Goal: Information Seeking & Learning: Learn about a topic

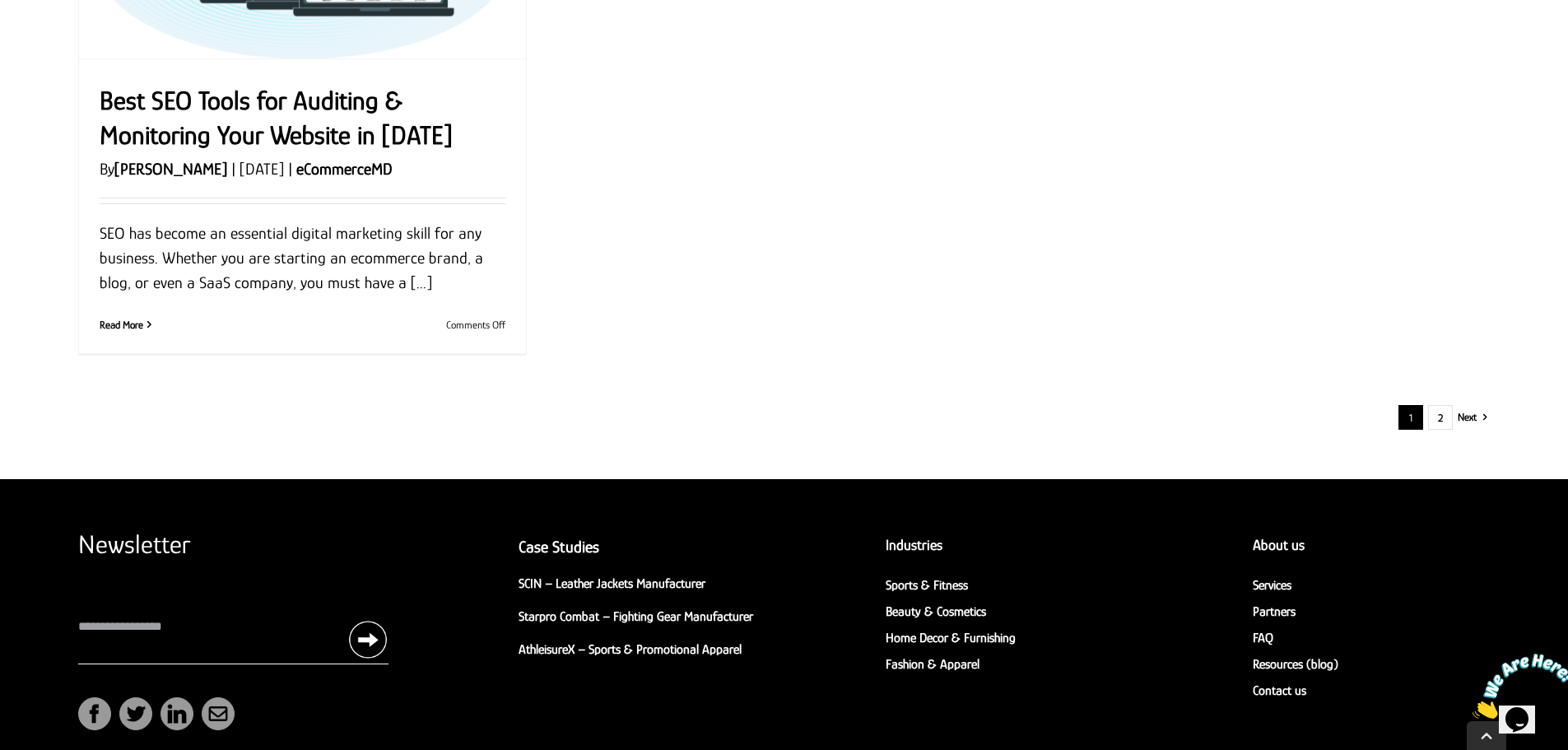
scroll to position [2185, 0]
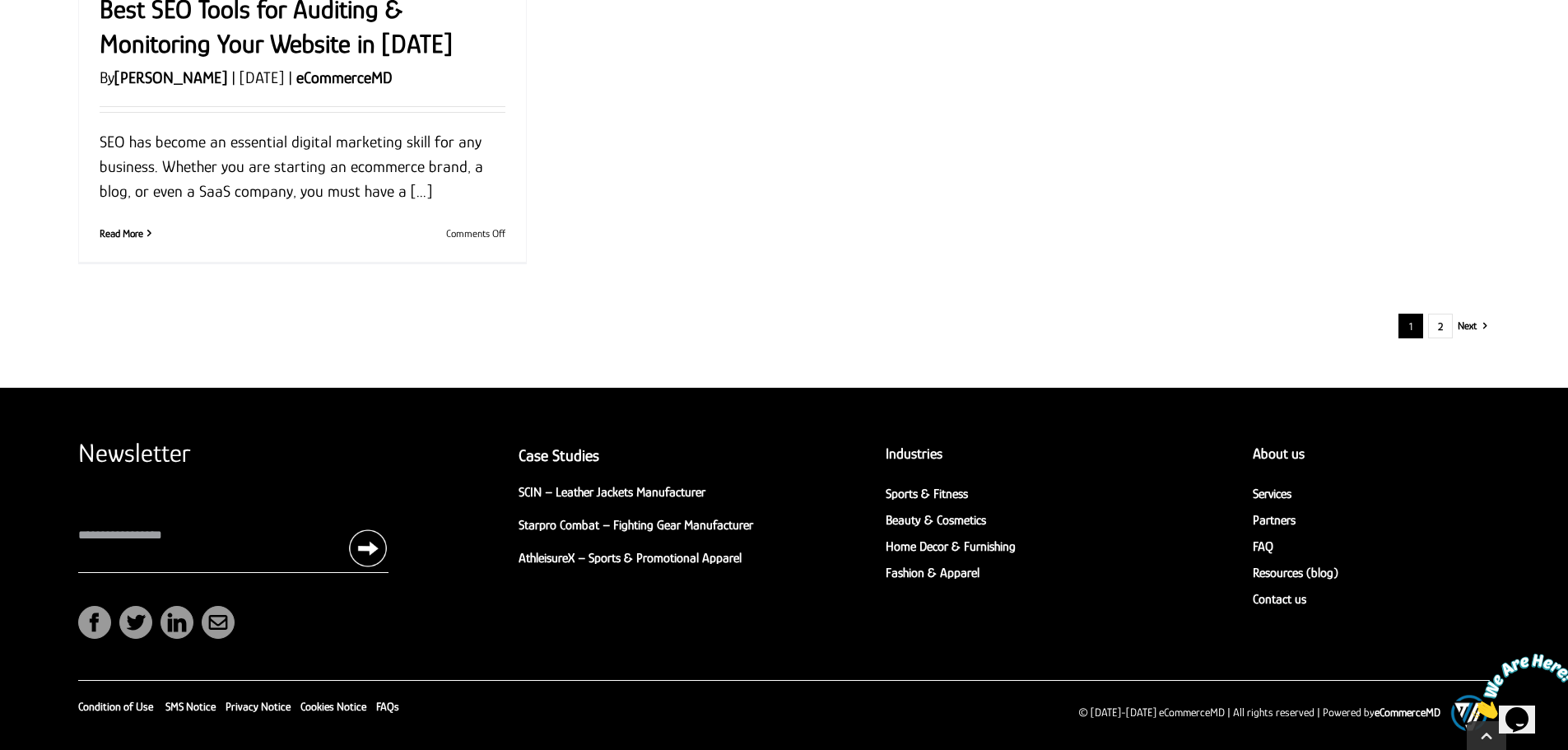
click at [1455, 331] on div "1 2 Next" at bounding box center [784, 326] width 1391 height 25
click at [1444, 331] on link "2" at bounding box center [1441, 326] width 25 height 25
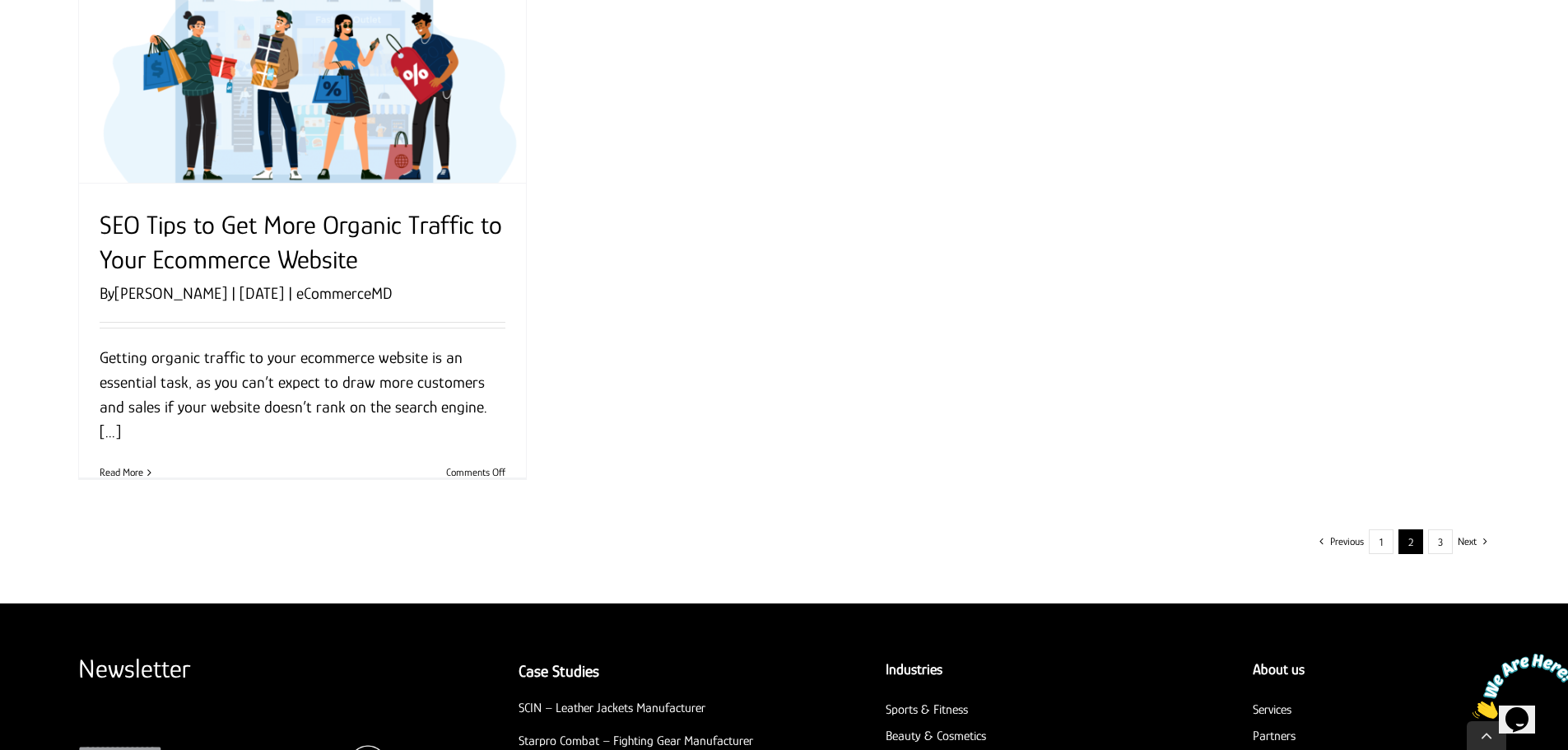
scroll to position [1894, 0]
click at [1425, 536] on div "Previous 1 2 3 Next" at bounding box center [784, 542] width 1391 height 25
click at [1430, 538] on link "3" at bounding box center [1441, 542] width 25 height 25
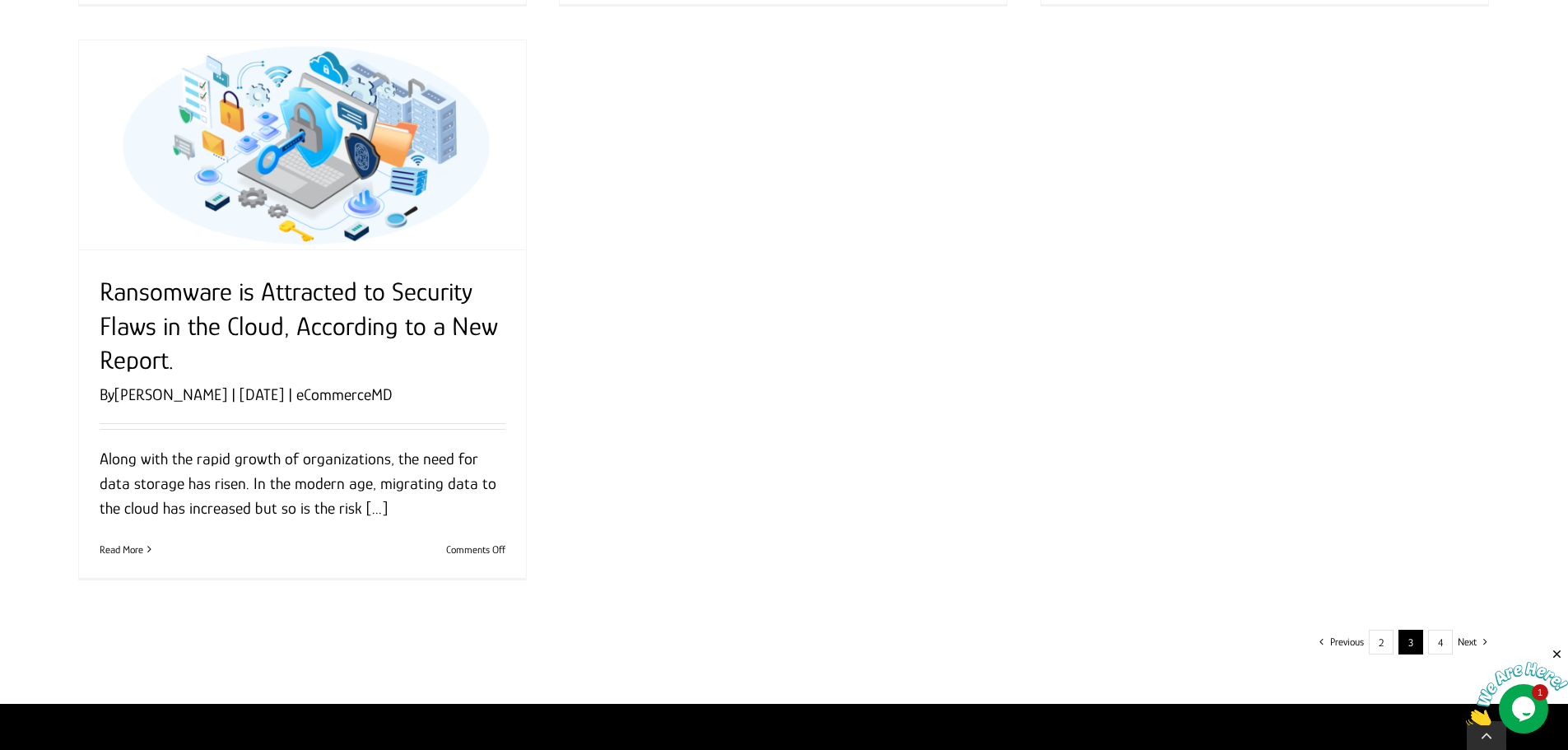
scroll to position [1894, 0]
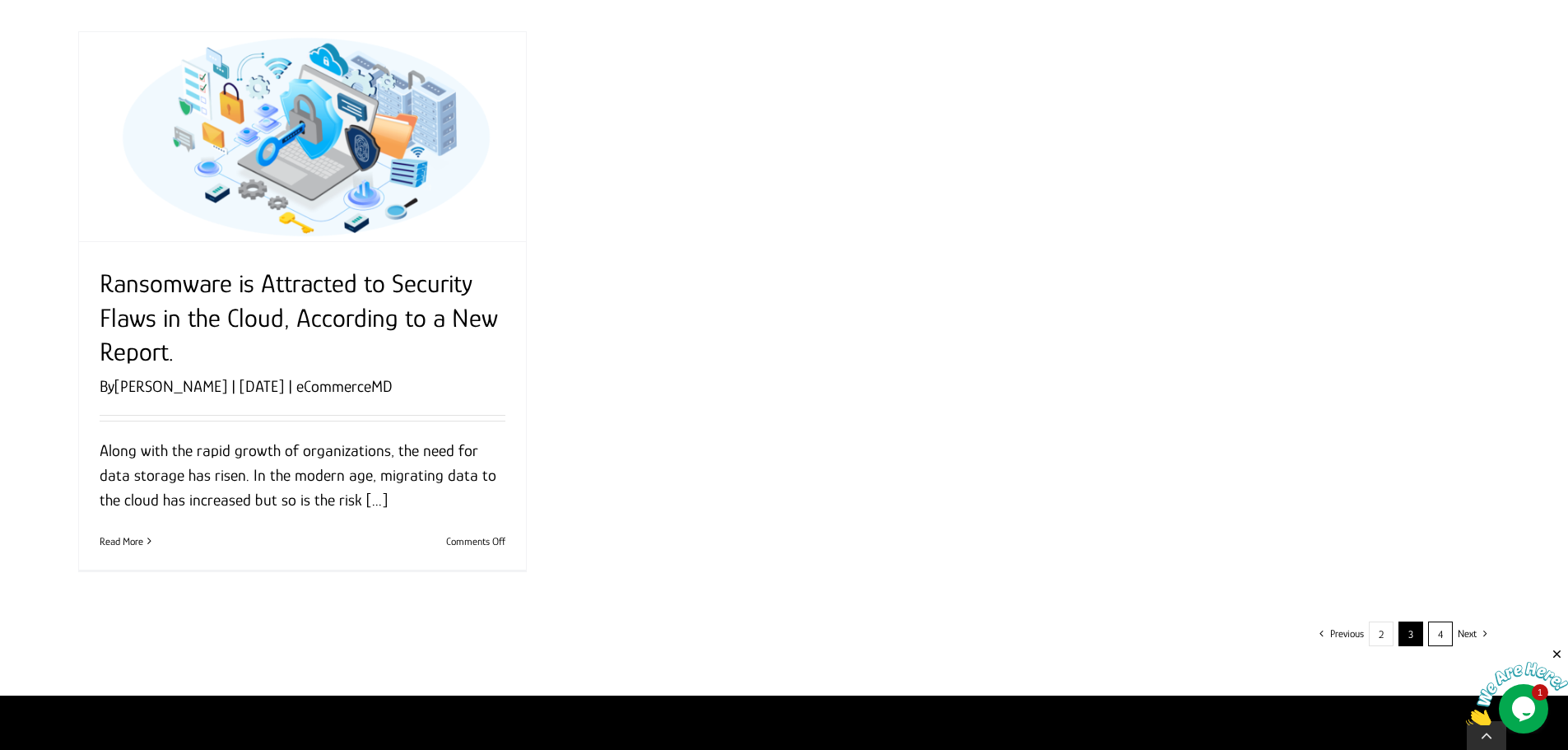
click at [1447, 637] on link "4" at bounding box center [1441, 634] width 25 height 25
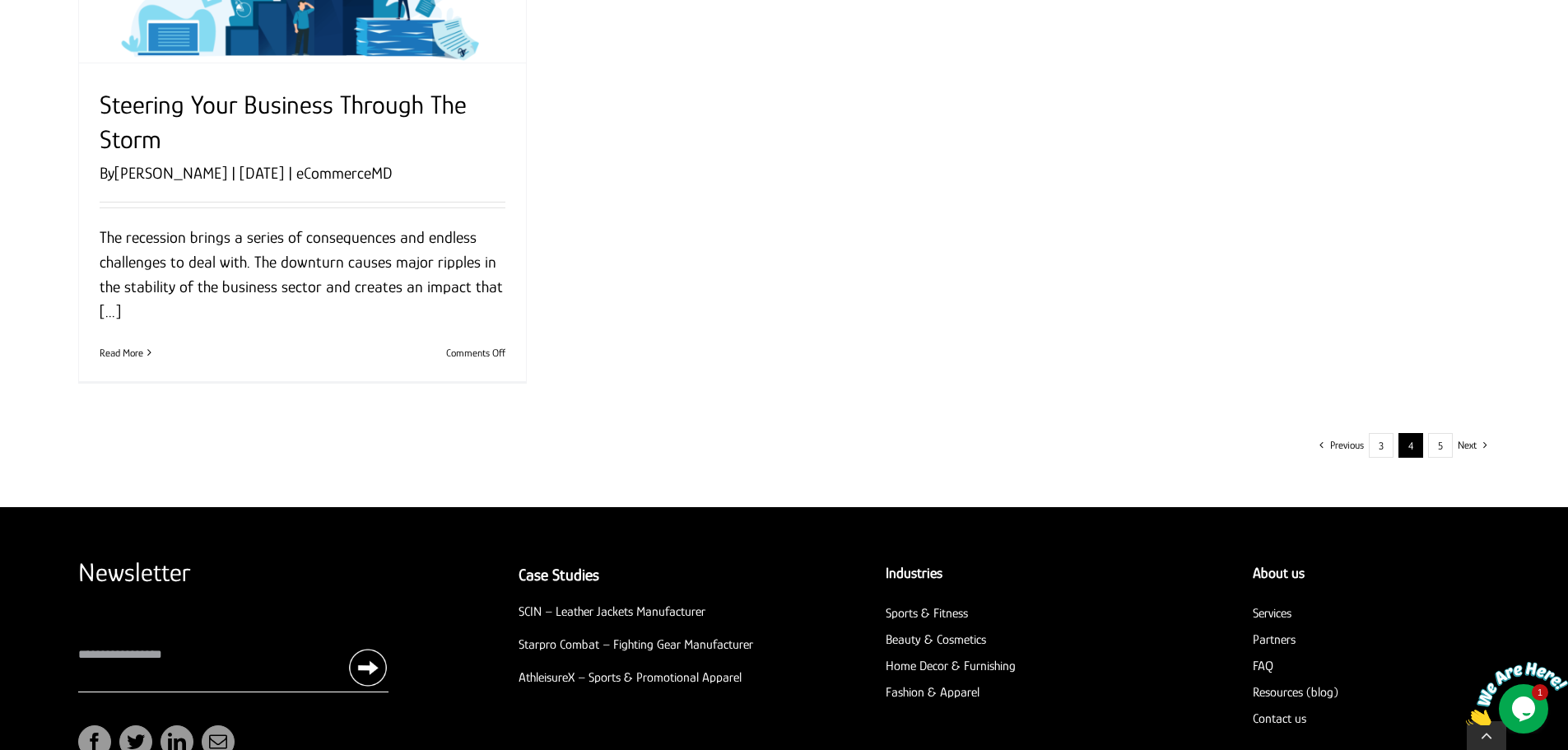
scroll to position [2059, 0]
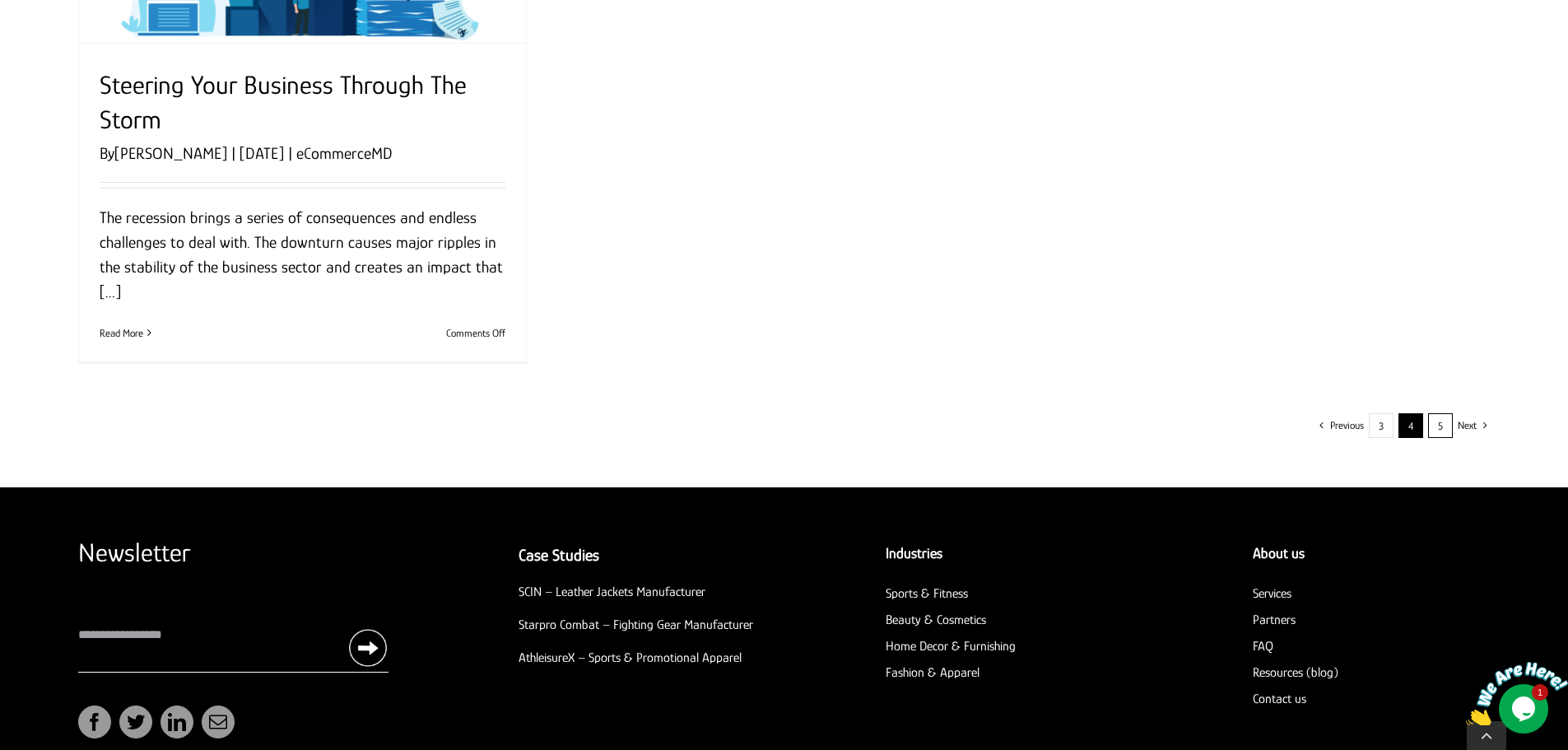
click at [1438, 419] on link "5" at bounding box center [1441, 426] width 25 height 25
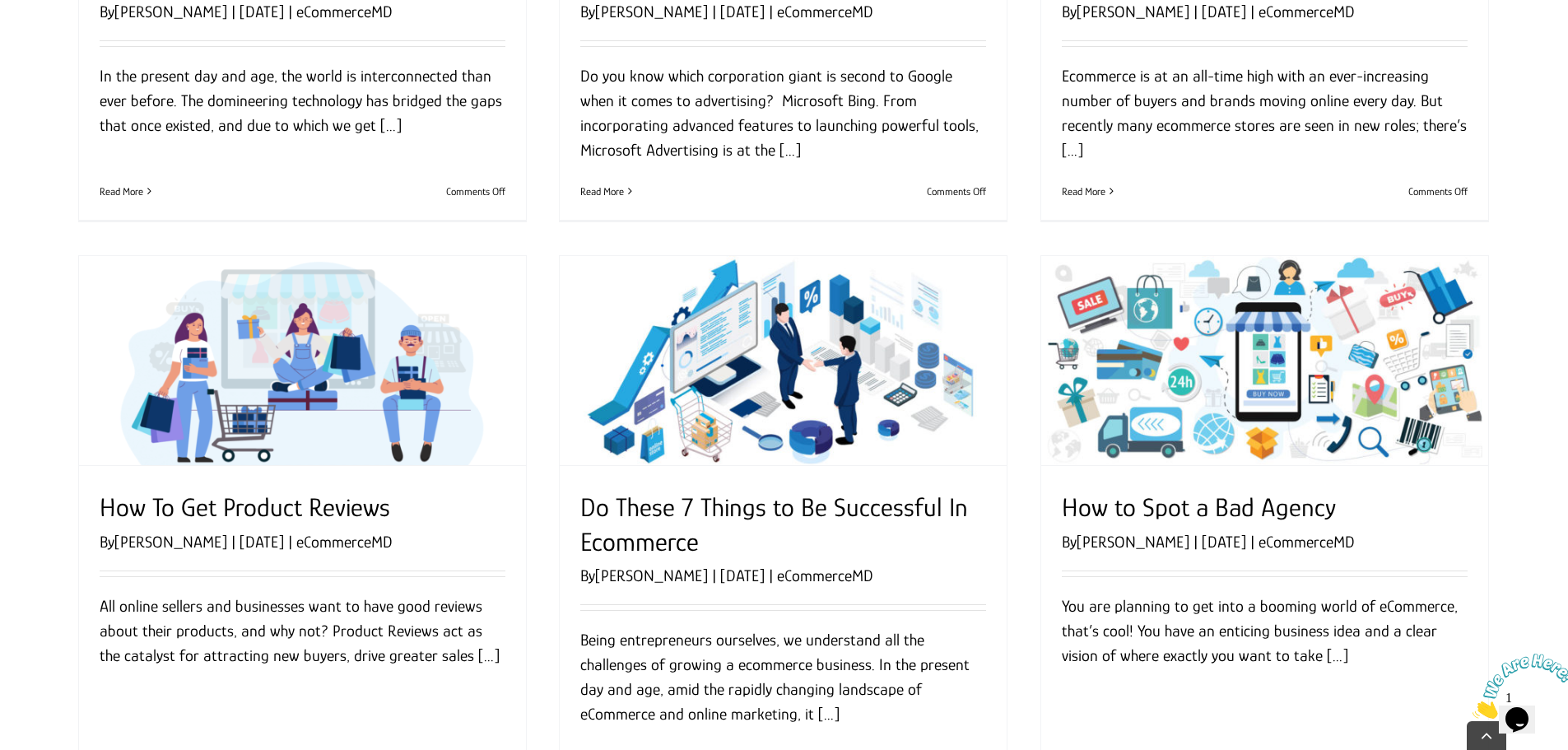
scroll to position [1482, 0]
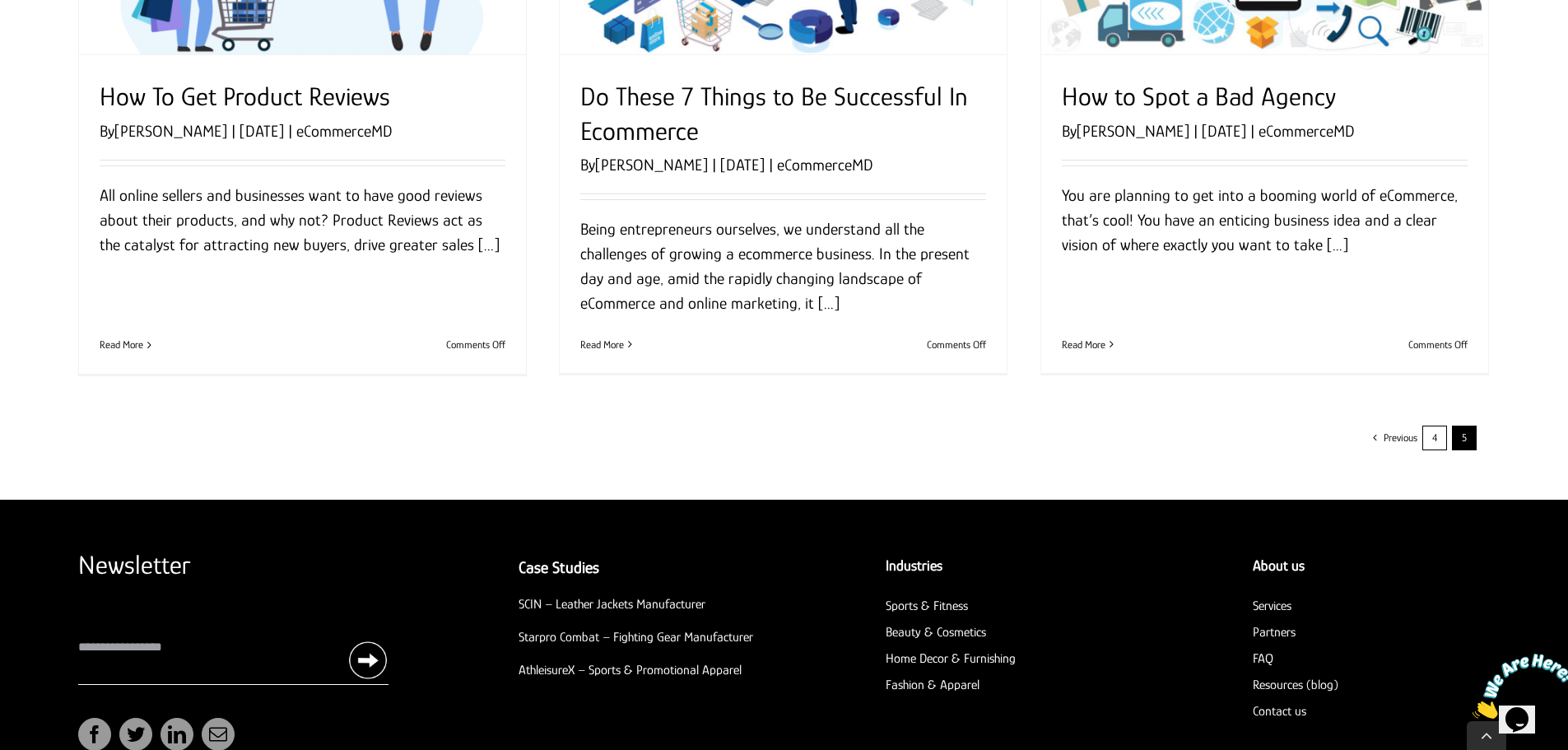
click at [1441, 441] on link "4" at bounding box center [1435, 439] width 25 height 25
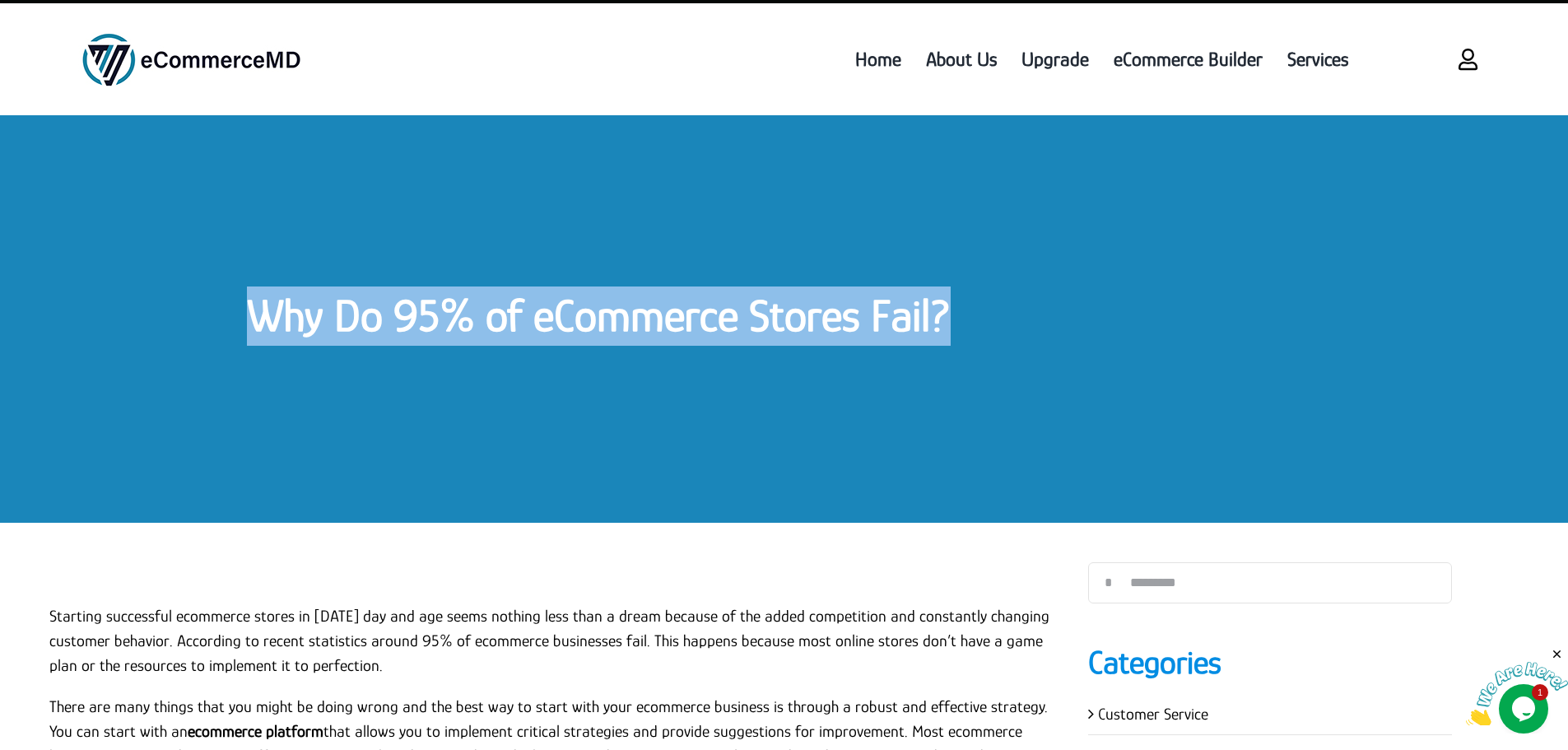
drag, startPoint x: 243, startPoint y: 318, endPoint x: 968, endPoint y: 307, distance: 725.1
click at [968, 307] on div "Why Do 95% of eCommerce Stores Fail?" at bounding box center [784, 319] width 1568 height 408
copy link "Why Do 95% of eCommerce Stores Fail?"
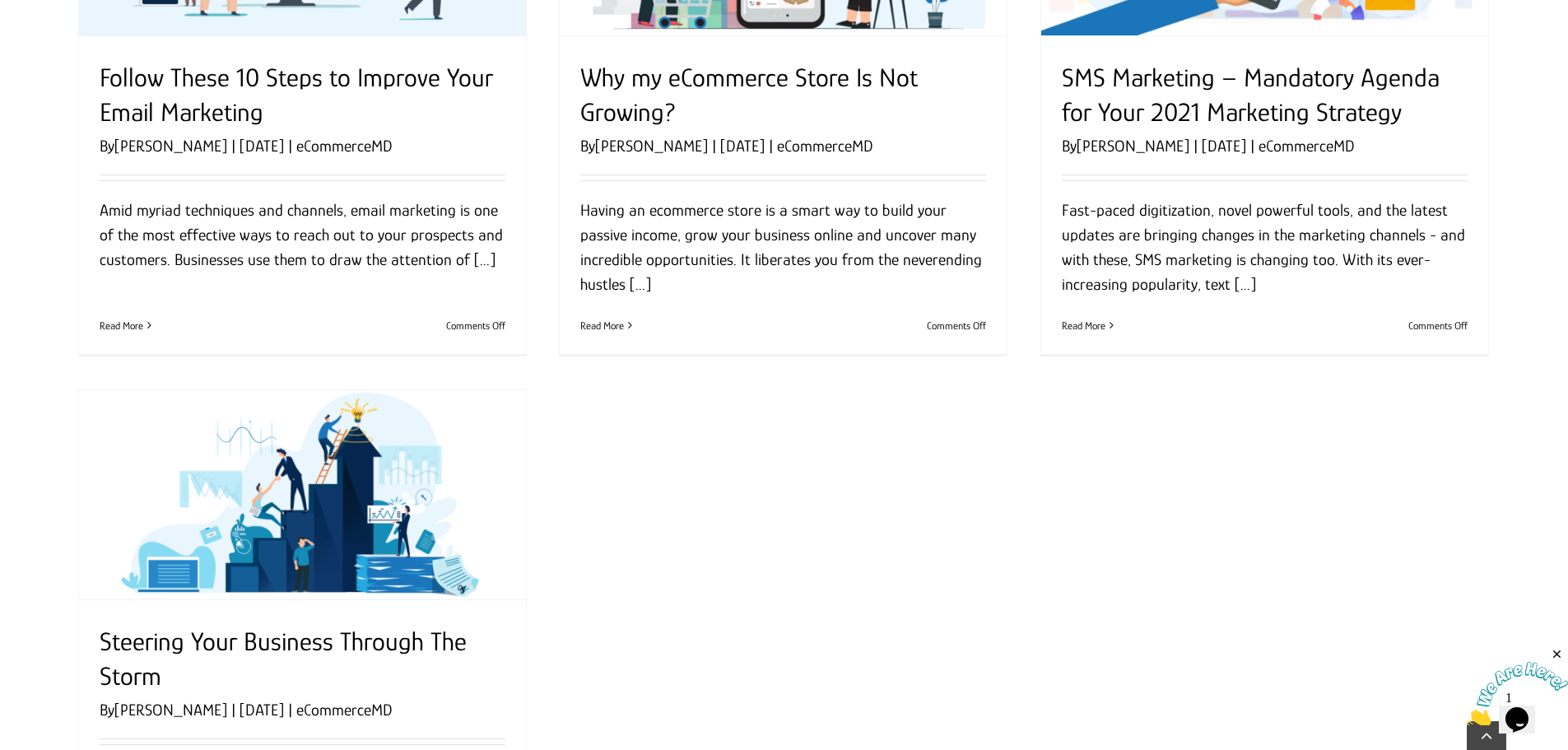
scroll to position [1894, 0]
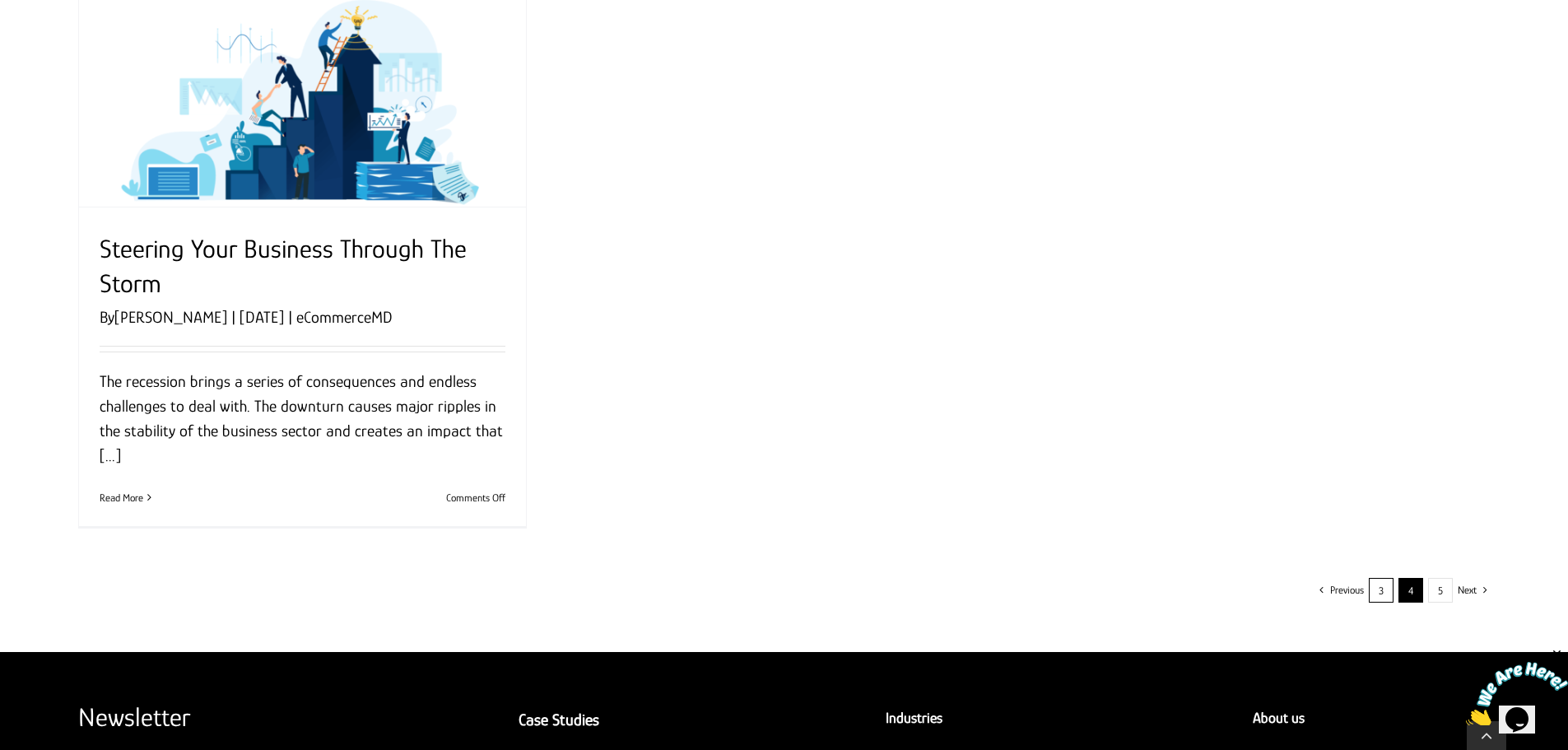
click at [1385, 590] on link "3" at bounding box center [1381, 591] width 25 height 25
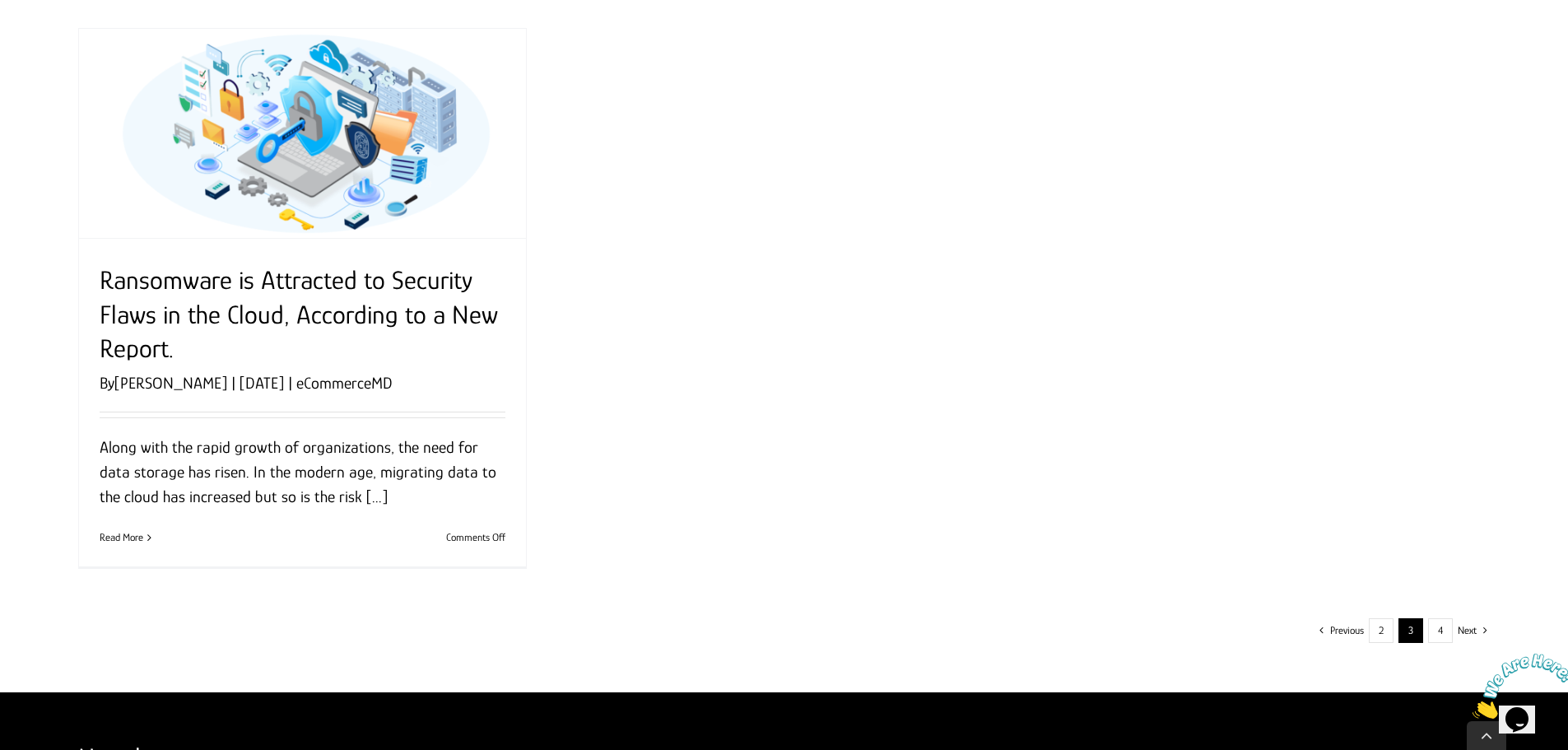
scroll to position [1976, 0]
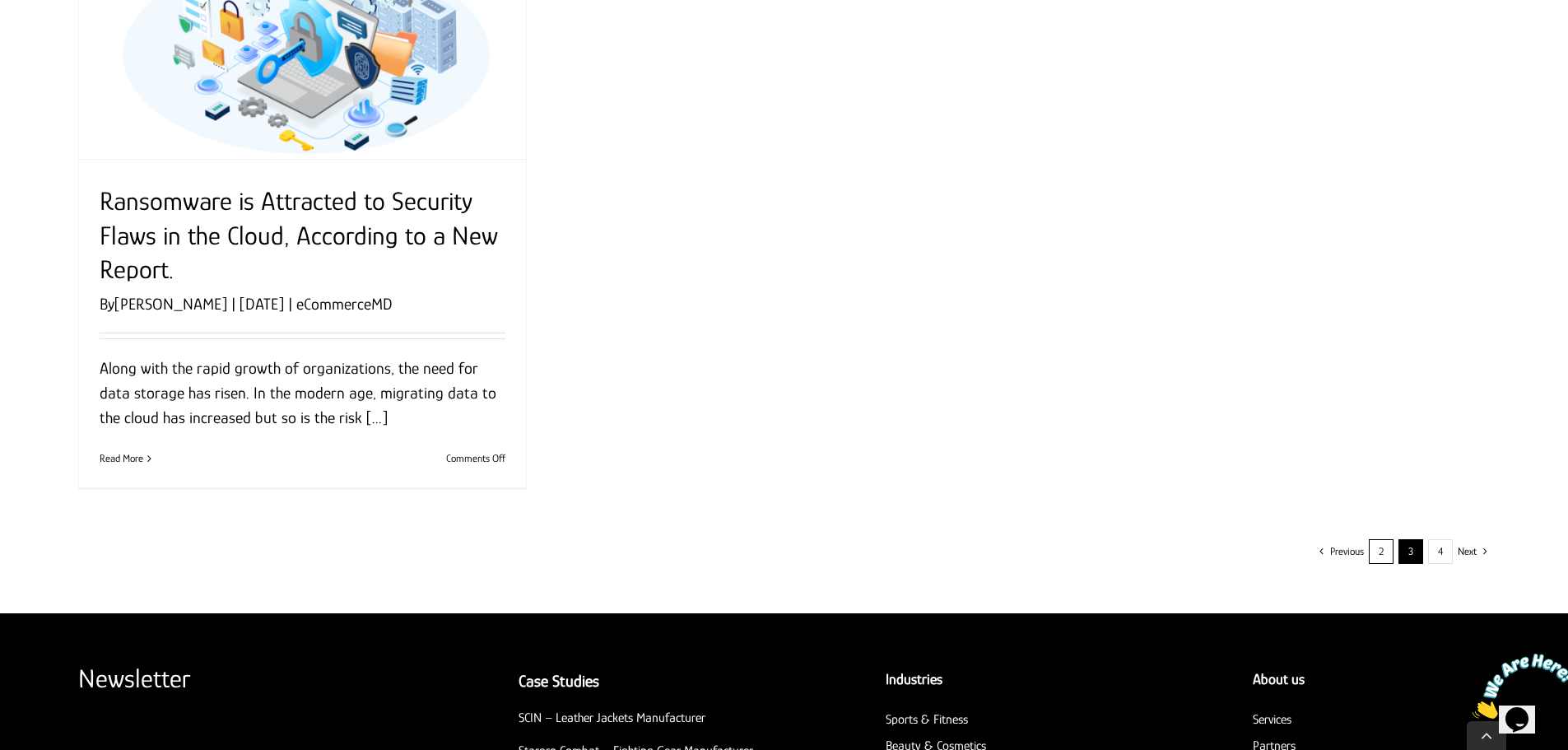
click at [1389, 557] on link "2" at bounding box center [1381, 552] width 25 height 25
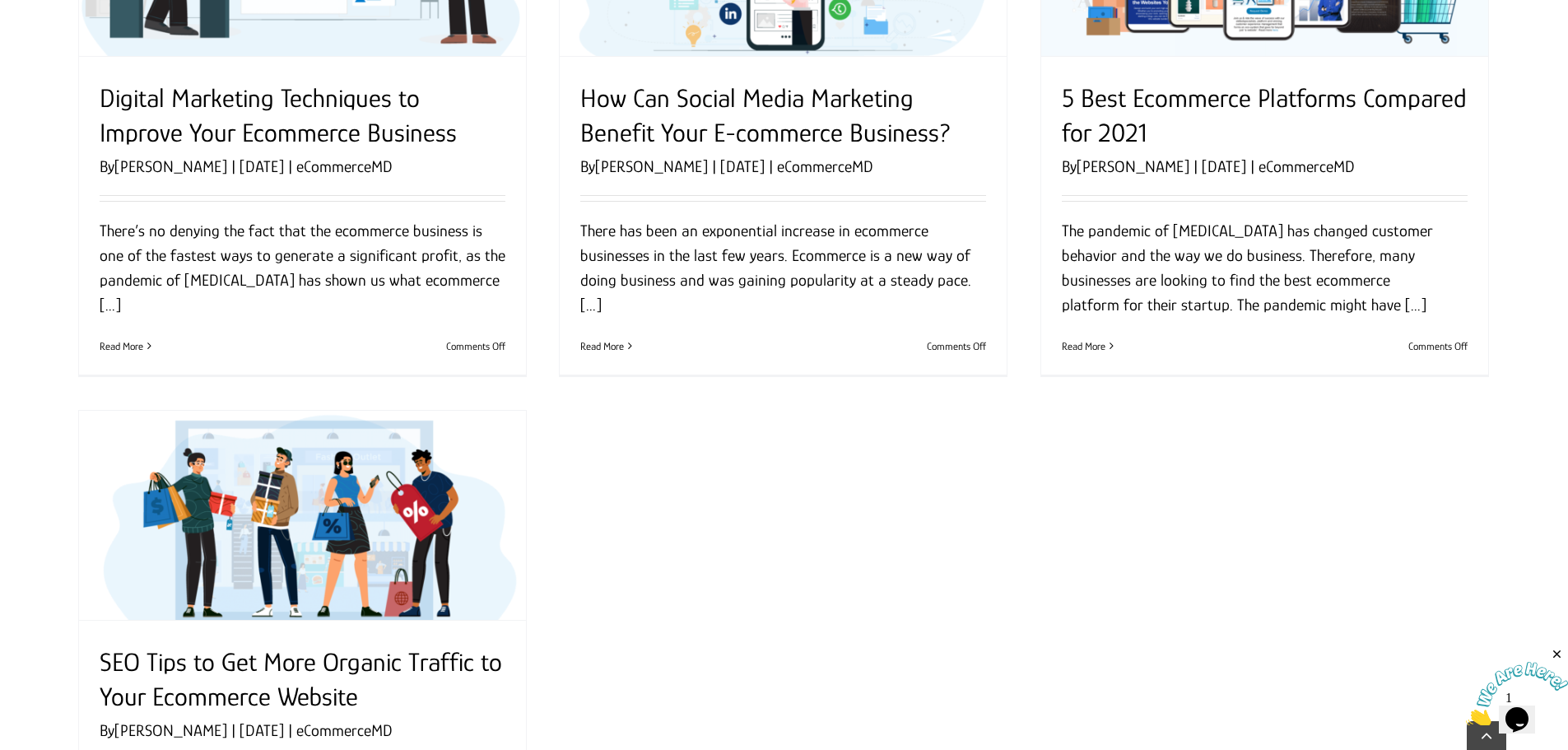
scroll to position [1811, 0]
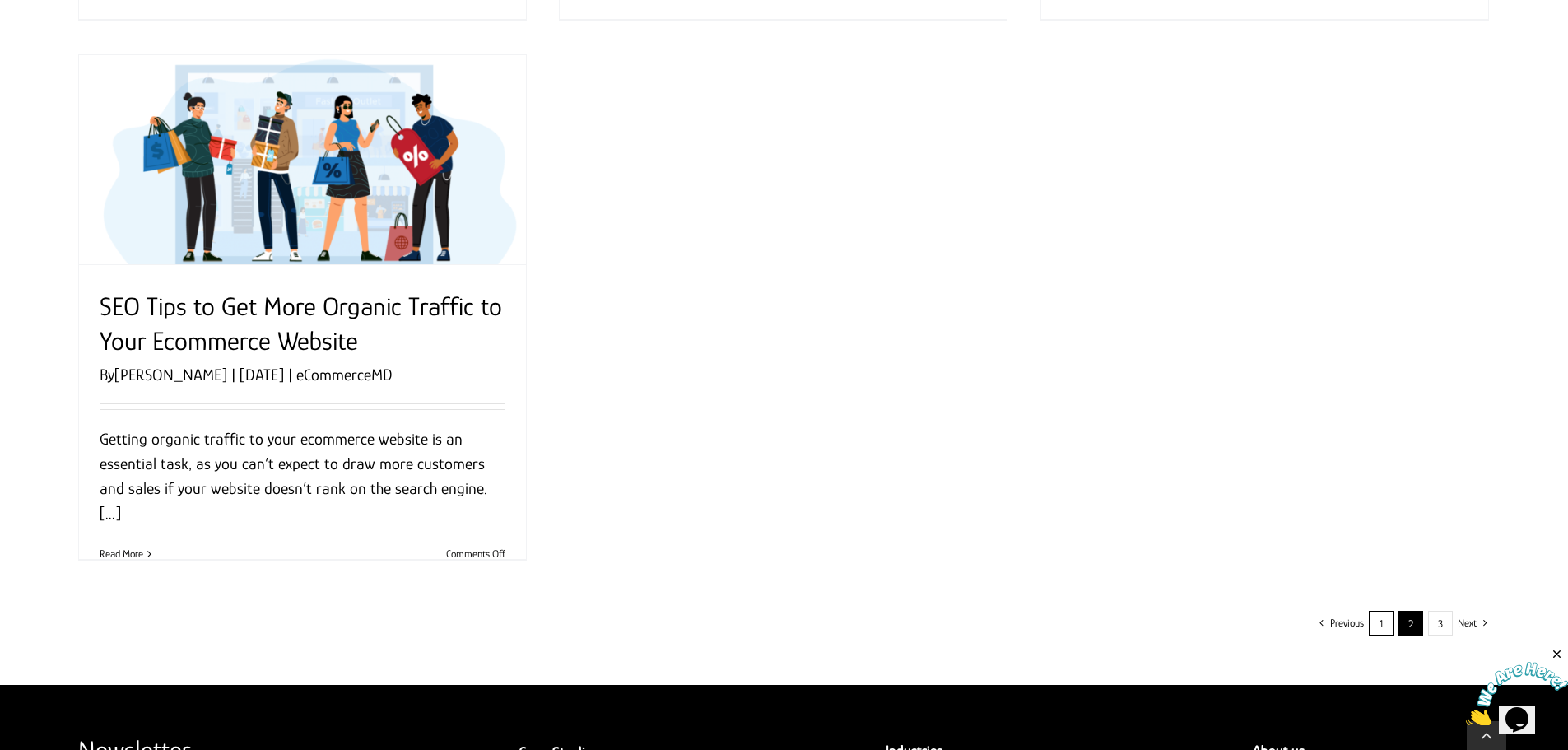
click at [1383, 626] on link "1" at bounding box center [1381, 624] width 25 height 25
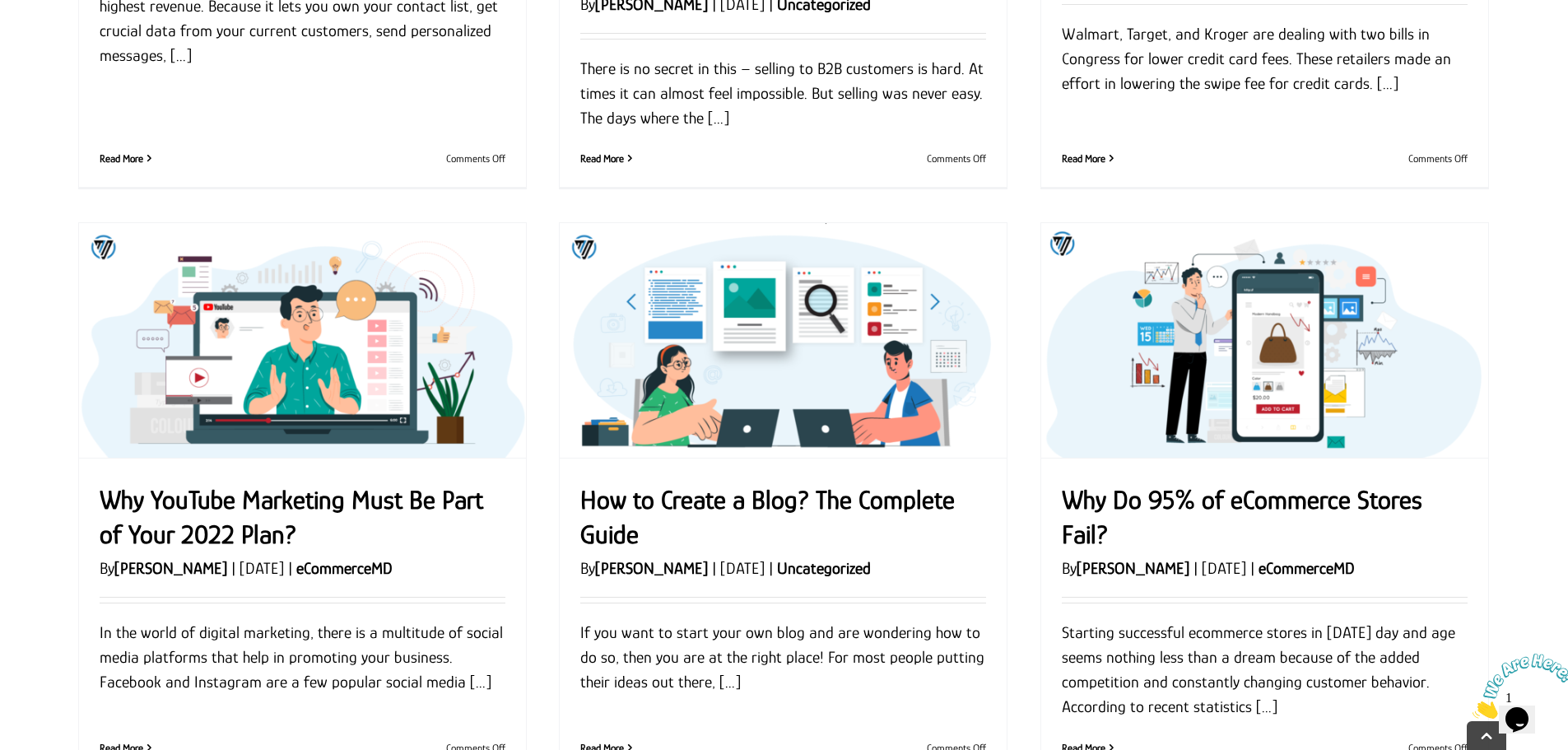
scroll to position [848, 0]
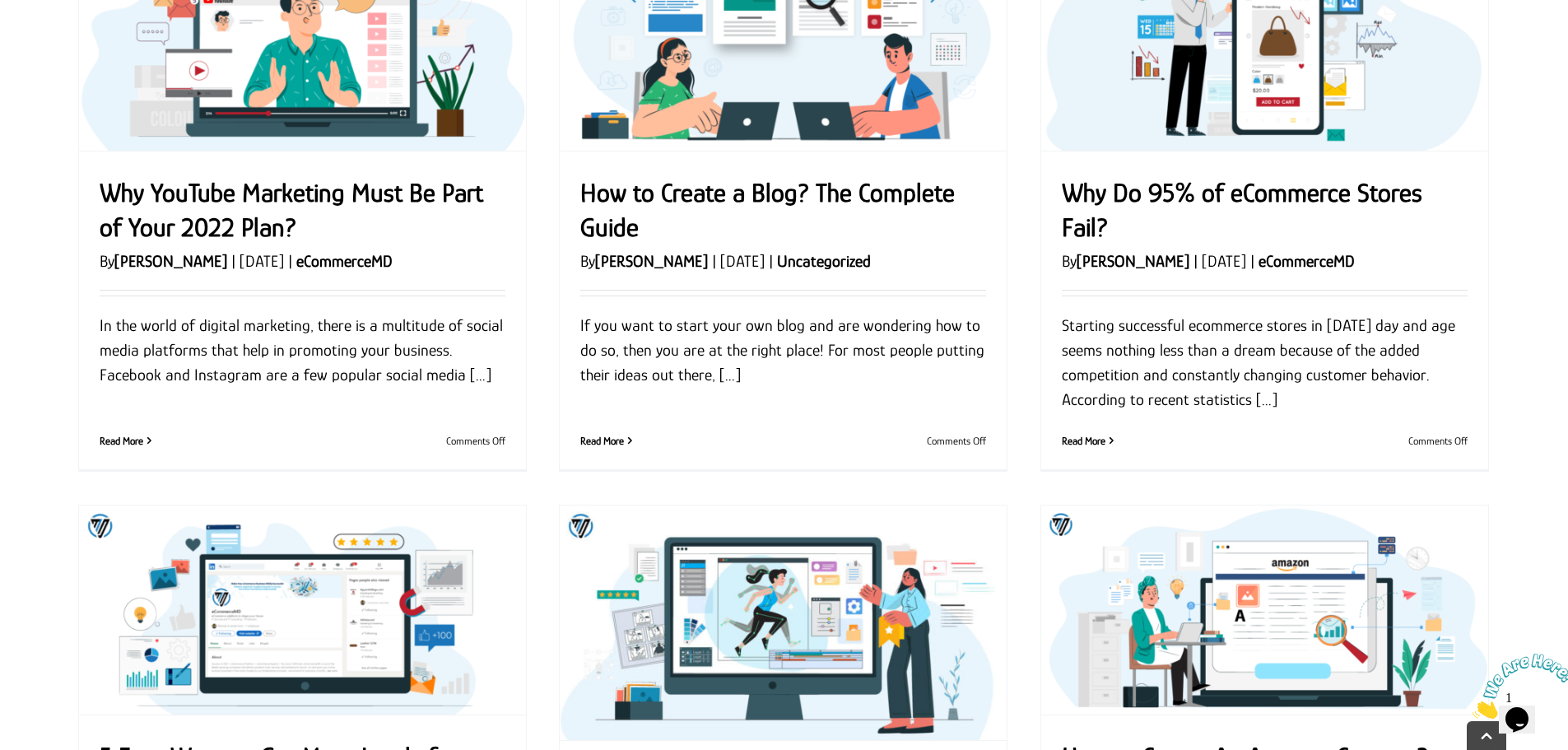
click at [1135, 202] on link "Why Do 95% of eCommerce Stores Fail?" at bounding box center [1242, 210] width 361 height 64
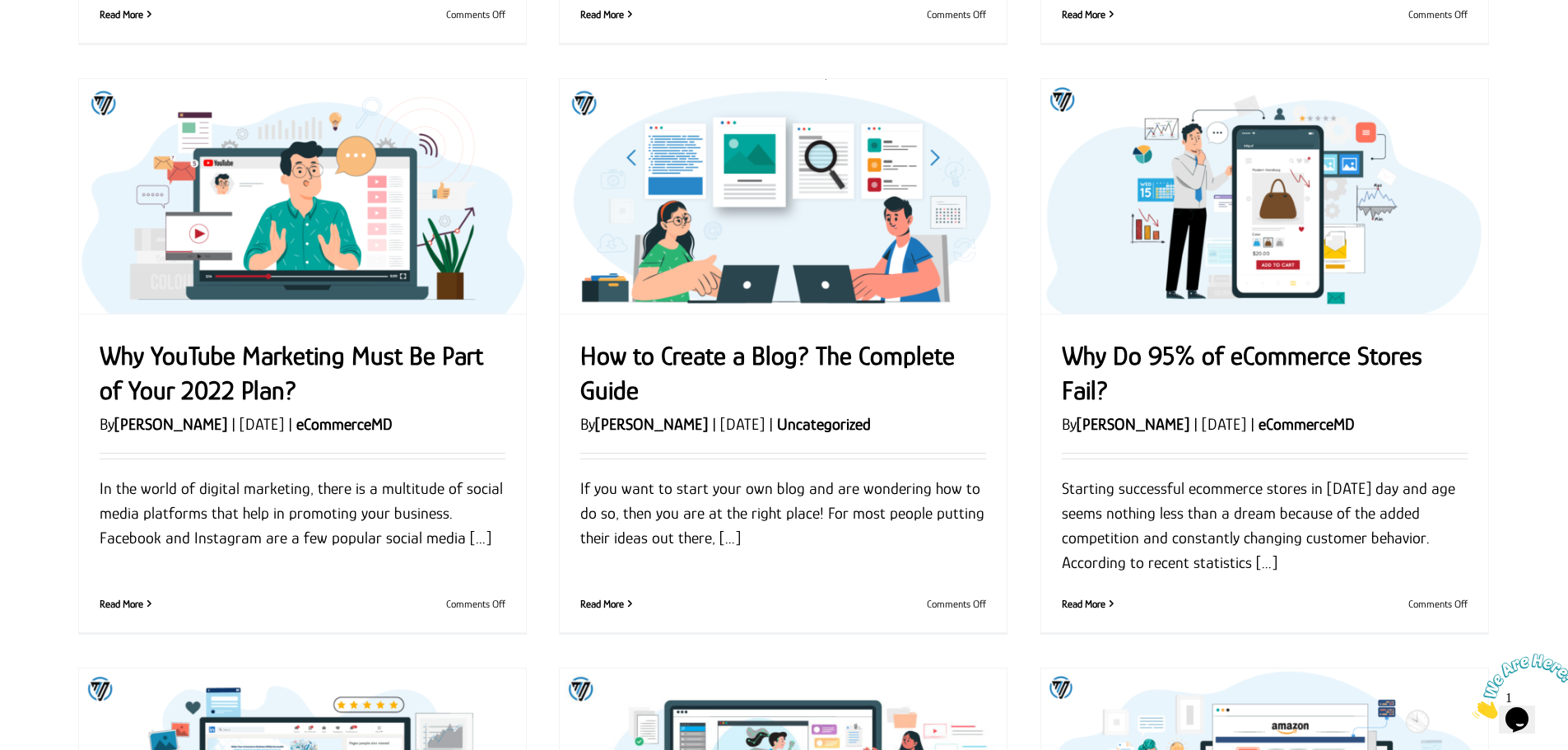
scroll to position [684, 0]
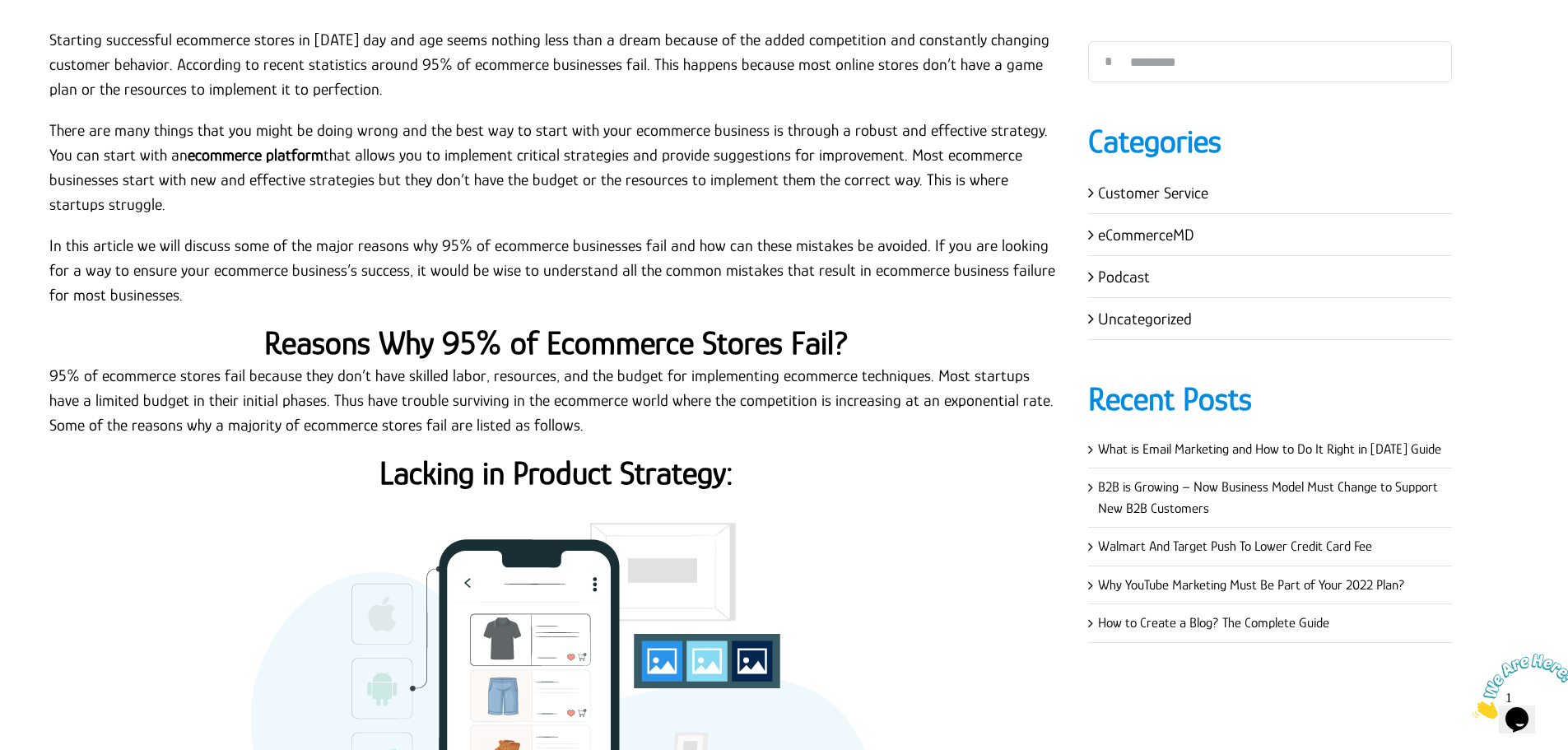
scroll to position [494, 0]
